Goal: Task Accomplishment & Management: Use online tool/utility

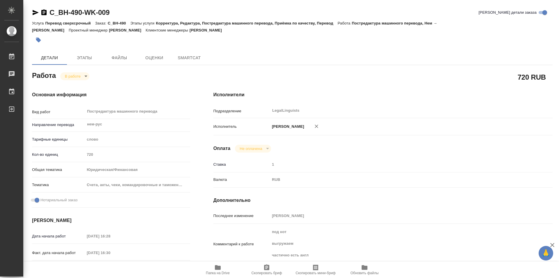
type textarea "x"
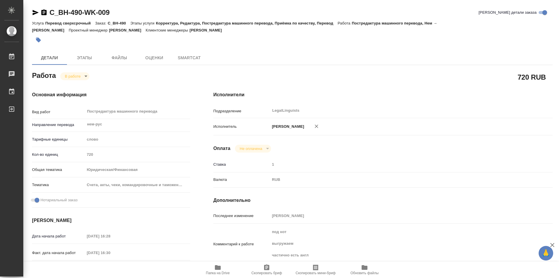
type textarea "x"
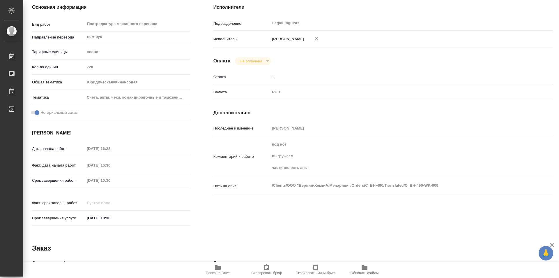
type textarea "x"
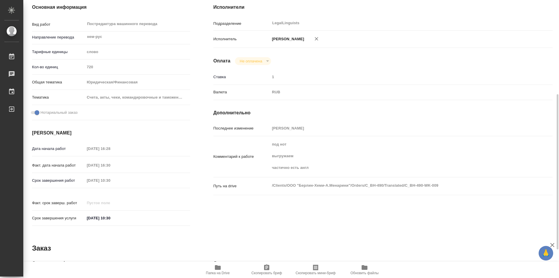
scroll to position [117, 0]
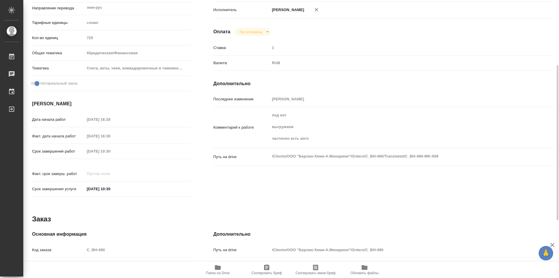
type textarea "x"
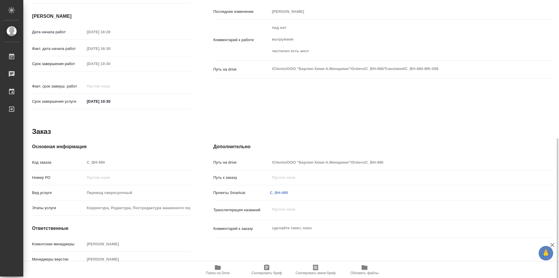
scroll to position [219, 0]
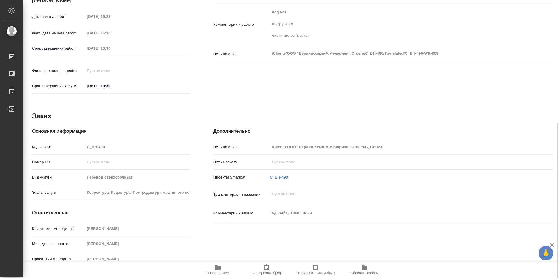
type textarea "x"
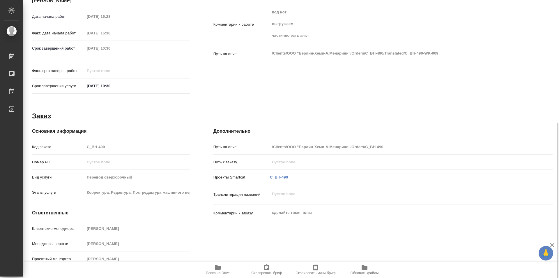
click at [219, 266] on icon "button" at bounding box center [218, 267] width 6 height 5
